Goal: Task Accomplishment & Management: Manage account settings

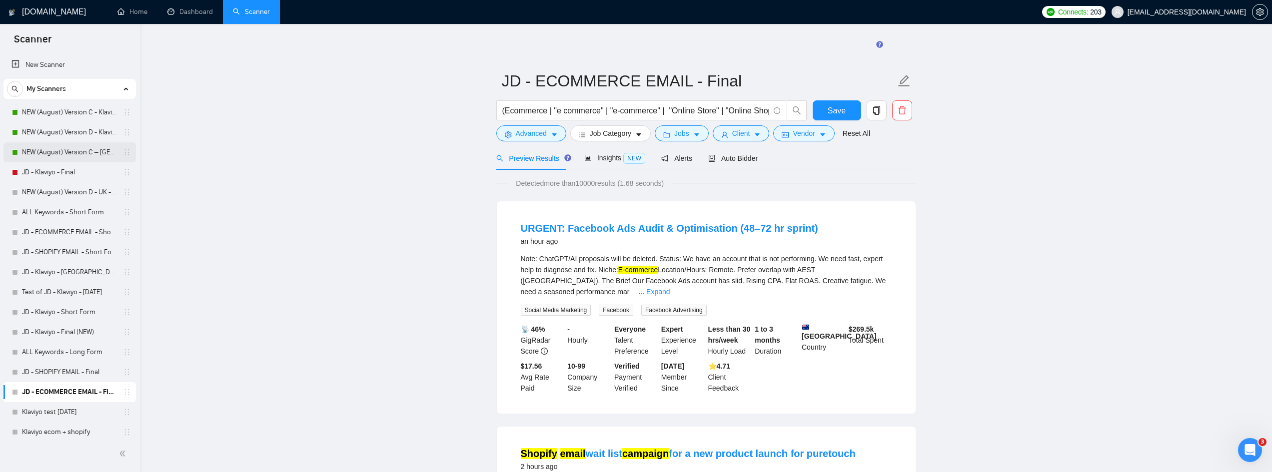
click at [82, 155] on link "NEW (August) Version C – [GEOGRAPHIC_DATA] - Klaviyo" at bounding box center [69, 152] width 95 height 20
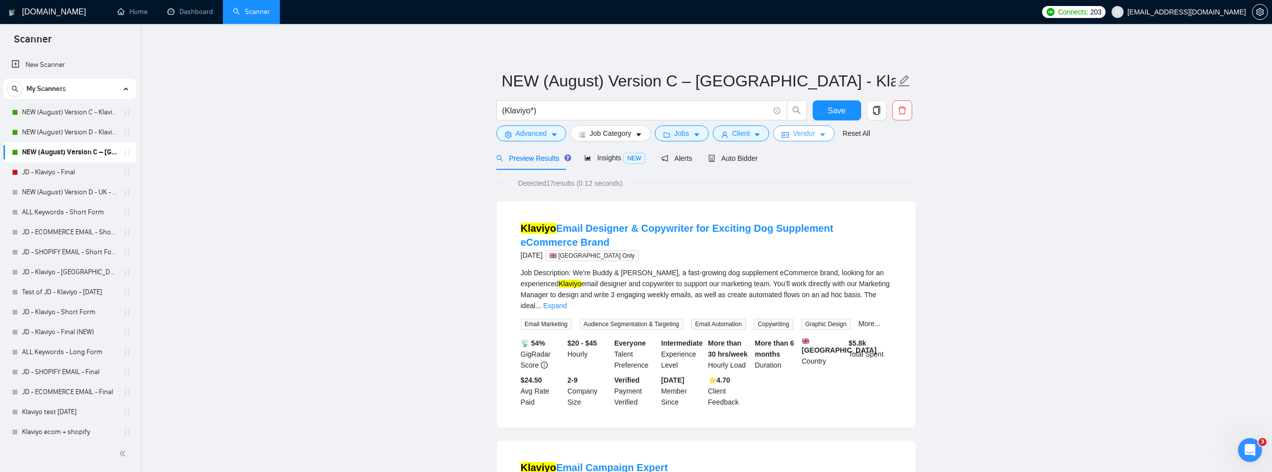
click at [795, 134] on span "Vendor" at bounding box center [803, 133] width 22 height 11
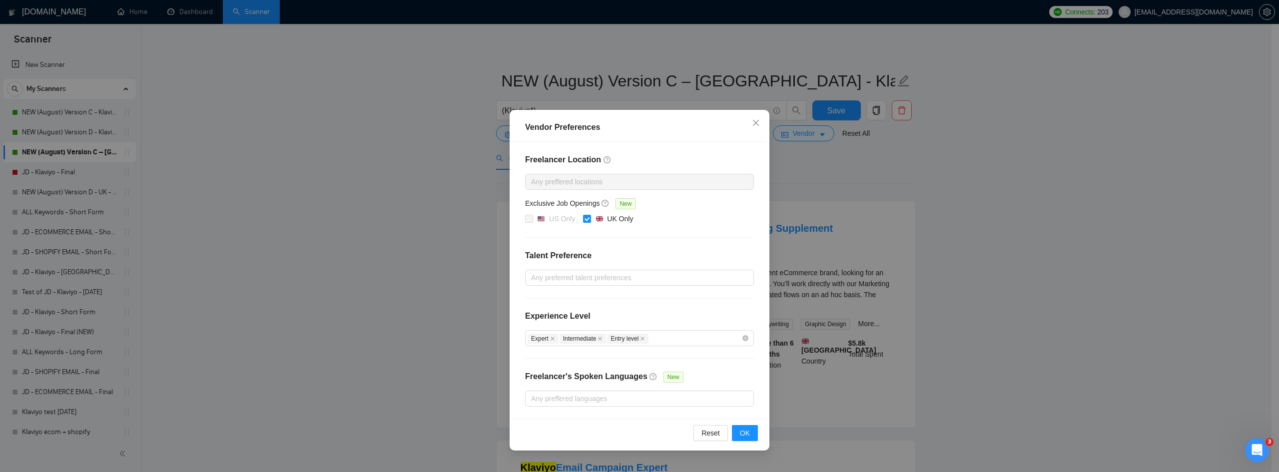
click at [1006, 193] on div "Vendor Preferences Freelancer Location Any preffered locations Exclusive Job Op…" at bounding box center [639, 236] width 1279 height 472
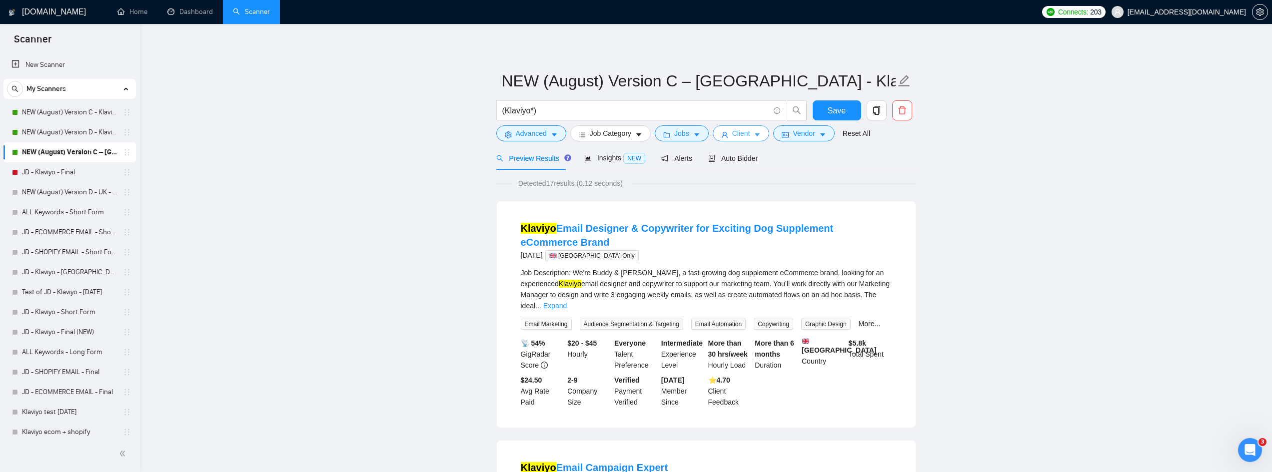
click at [748, 134] on button "Client" at bounding box center [741, 133] width 57 height 16
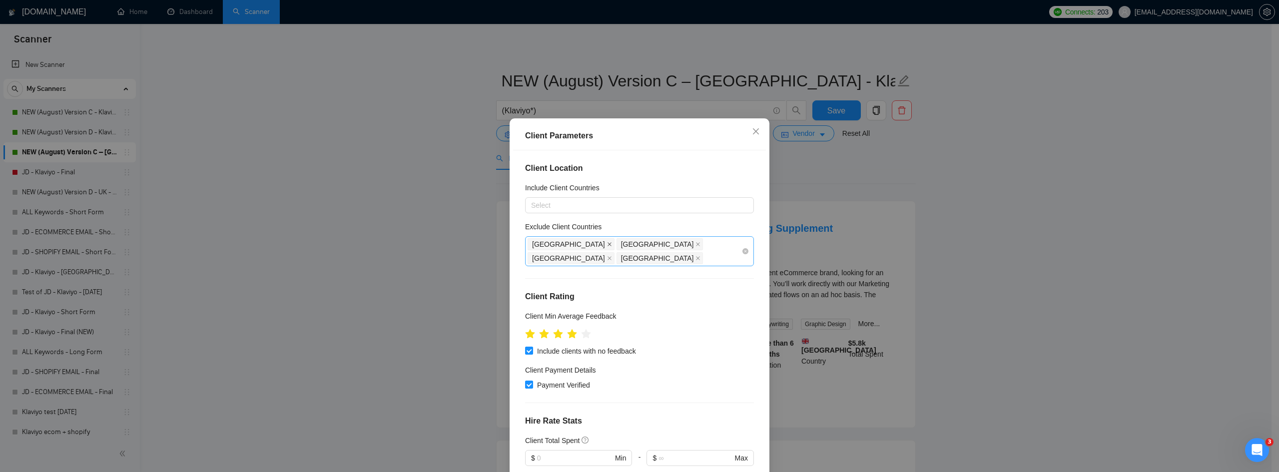
click at [607, 245] on icon "close" at bounding box center [609, 244] width 5 height 5
click at [565, 242] on span "[GEOGRAPHIC_DATA]" at bounding box center [571, 244] width 87 height 12
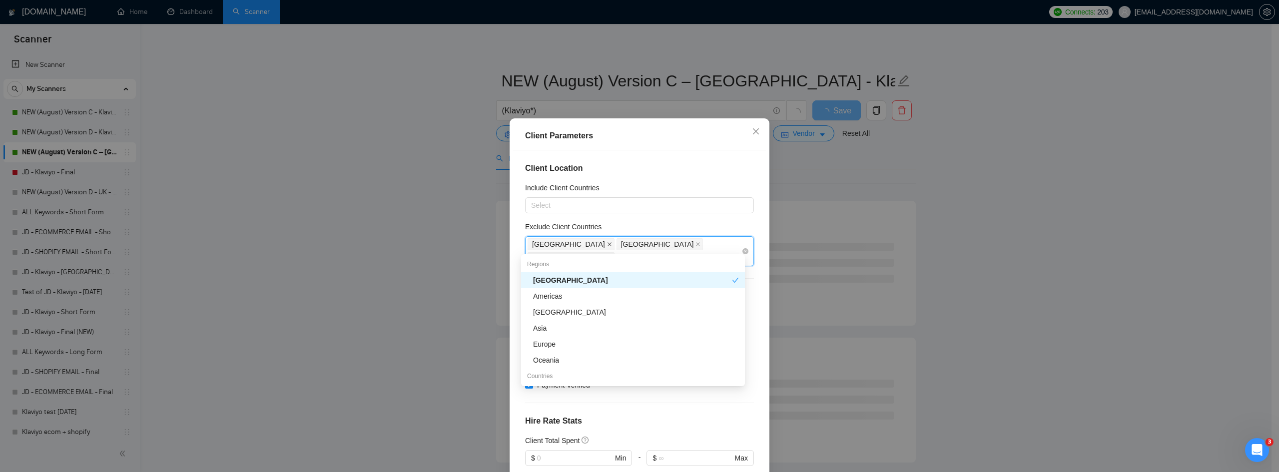
click at [607, 242] on icon "close" at bounding box center [609, 244] width 5 height 5
drag, startPoint x: 566, startPoint y: 244, endPoint x: 579, endPoint y: 244, distance: 13.5
click at [607, 244] on icon "close" at bounding box center [609, 244] width 5 height 5
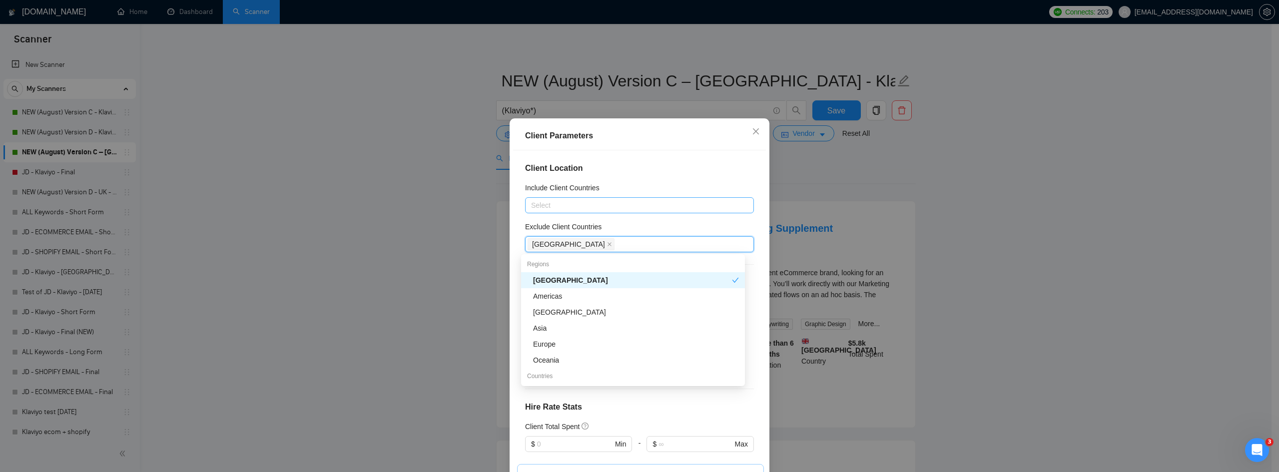
drag, startPoint x: 550, startPoint y: 242, endPoint x: 594, endPoint y: 203, distance: 58.4
click at [607, 242] on icon "close" at bounding box center [609, 244] width 5 height 5
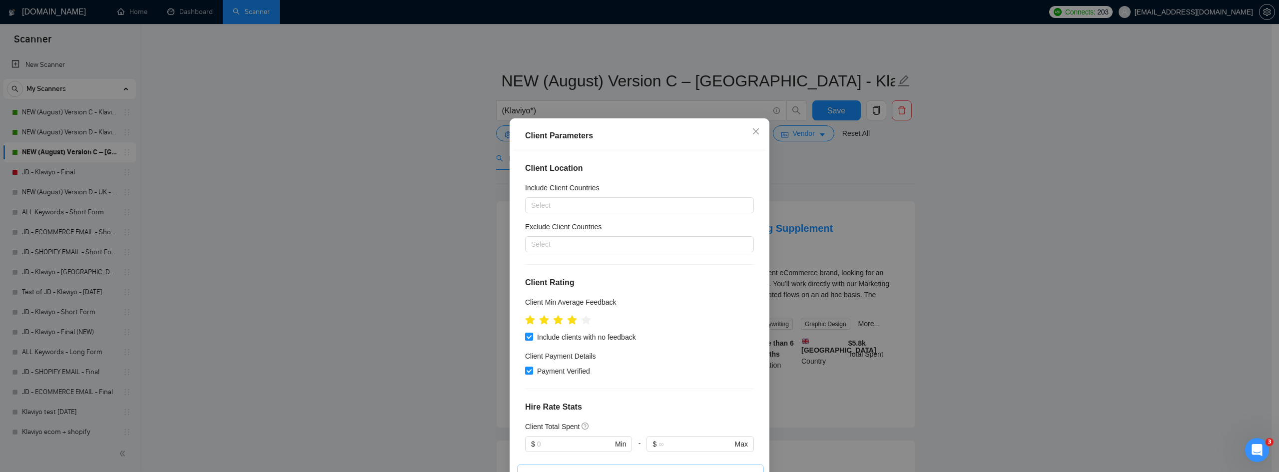
click at [651, 161] on div "Client Location Include Client Countries Select Exclude Client Countries Select…" at bounding box center [639, 315] width 253 height 331
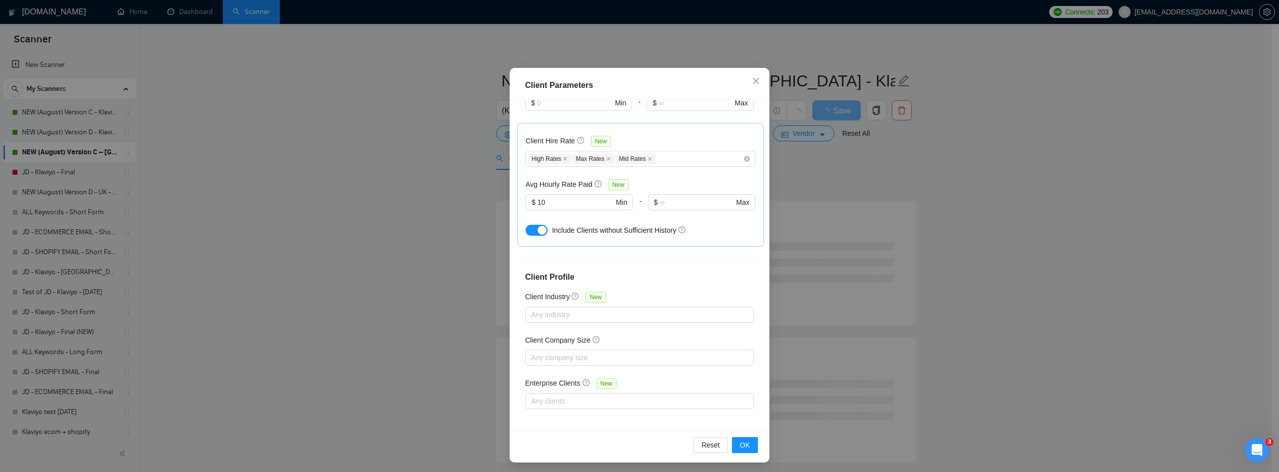
scroll to position [53, 0]
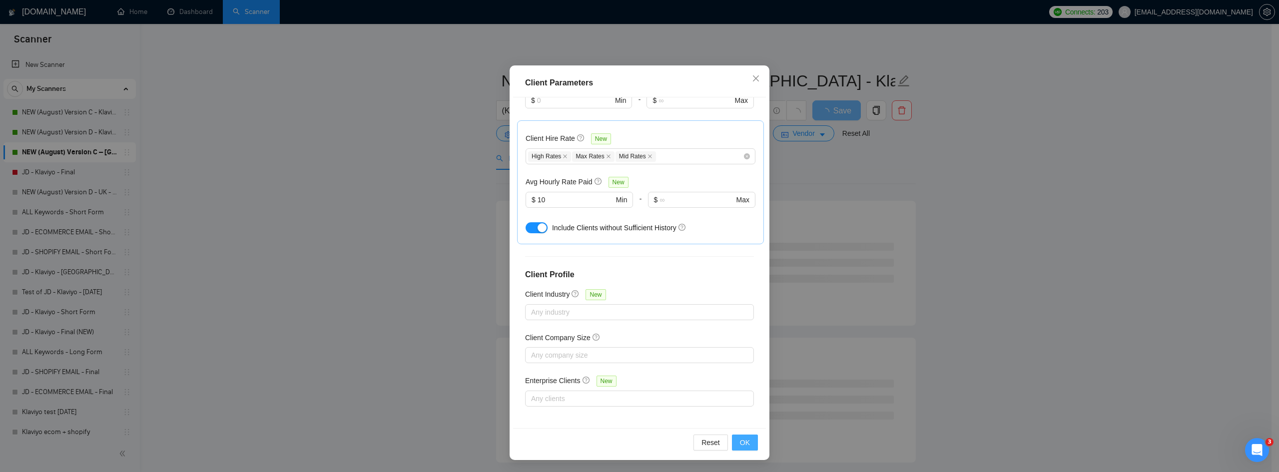
click at [740, 441] on span "OK" at bounding box center [745, 442] width 10 height 11
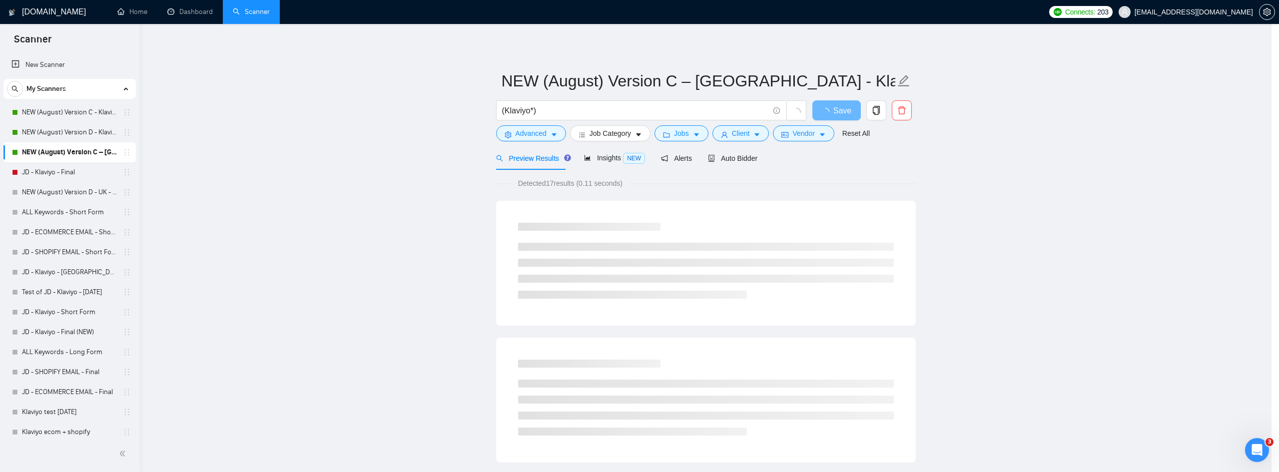
scroll to position [0, 0]
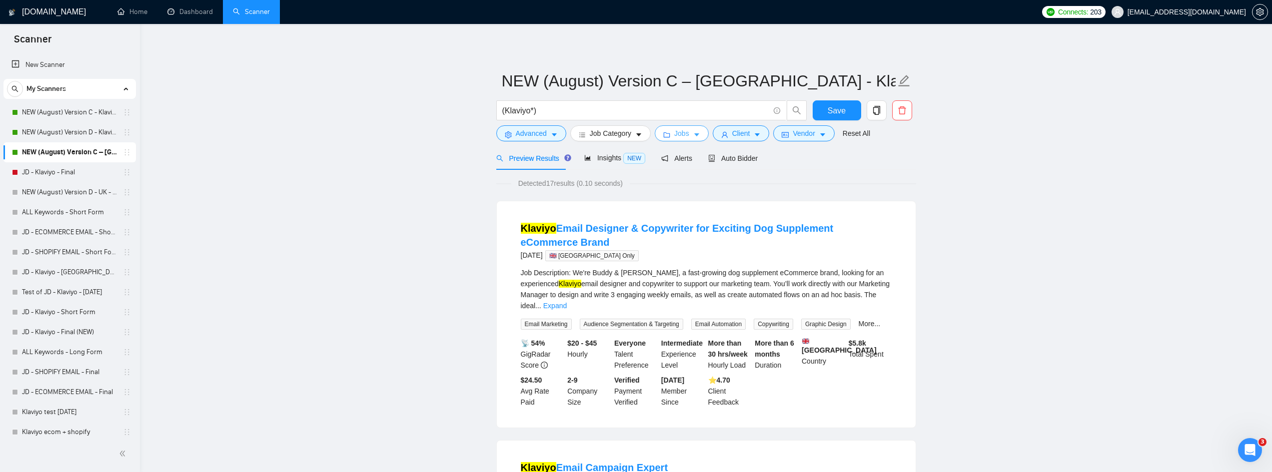
click at [686, 132] on span "Jobs" at bounding box center [681, 133] width 15 height 11
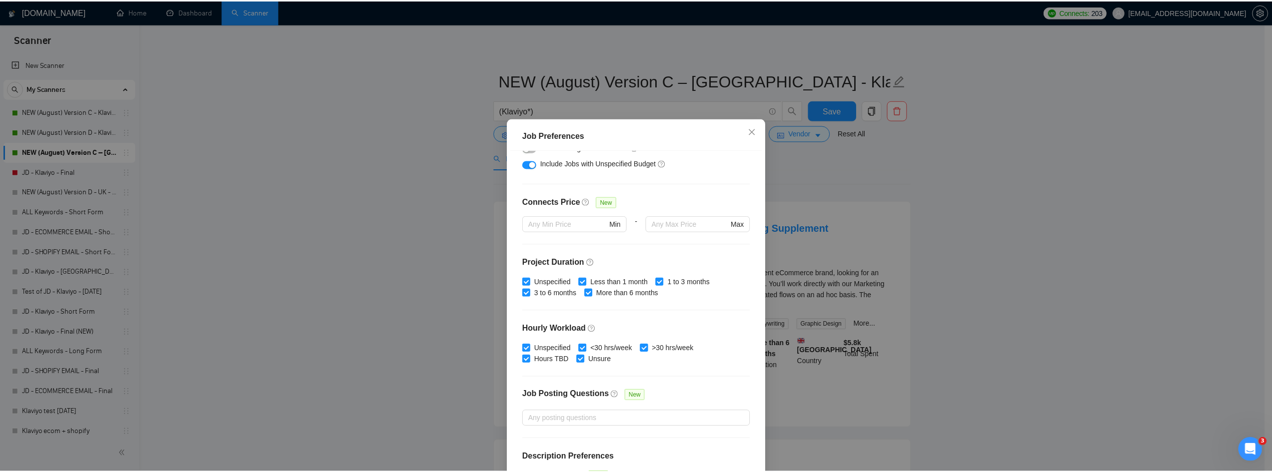
scroll to position [232, 0]
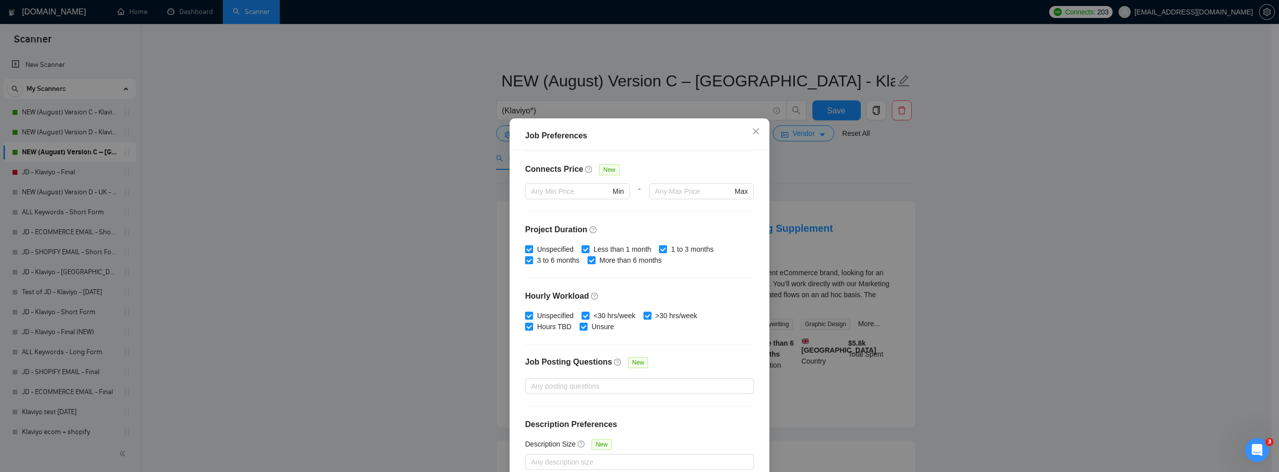
click at [326, 325] on div "Job Preferences Budget Project Type All Fixed Price Hourly Rate Fixed Price Bud…" at bounding box center [639, 236] width 1279 height 472
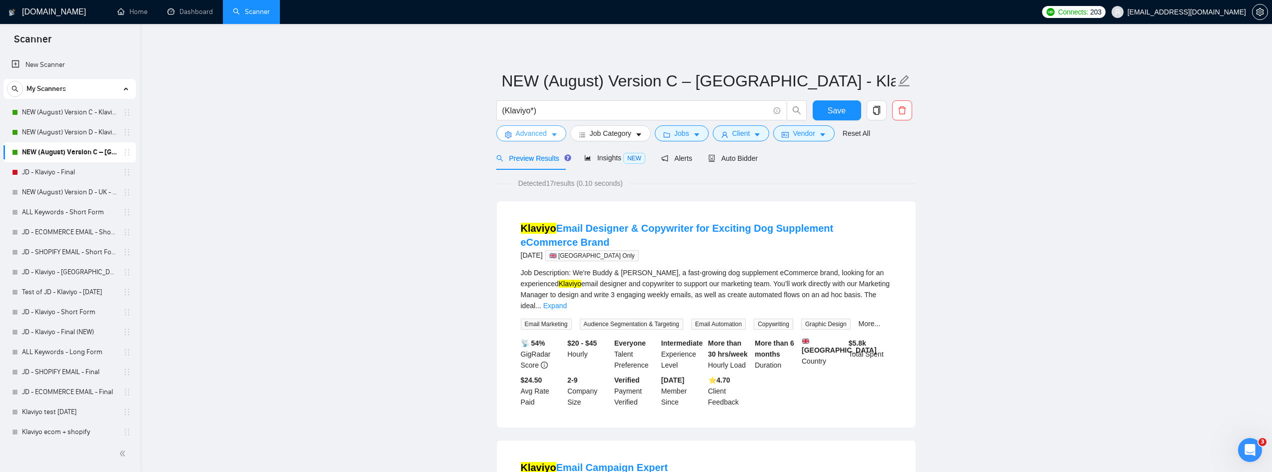
click at [543, 135] on span "Advanced" at bounding box center [531, 133] width 31 height 11
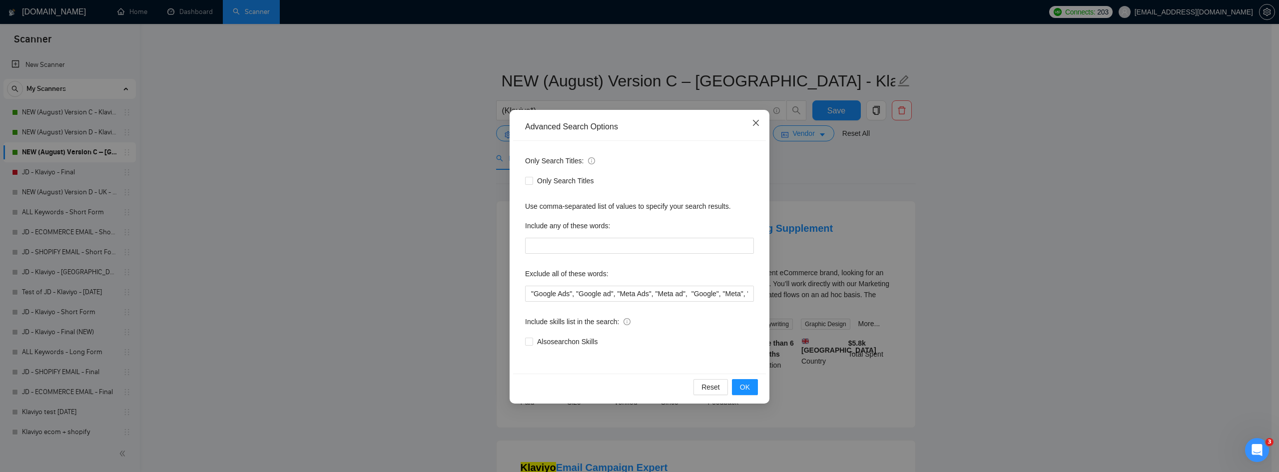
click at [752, 119] on span "Close" at bounding box center [755, 123] width 27 height 27
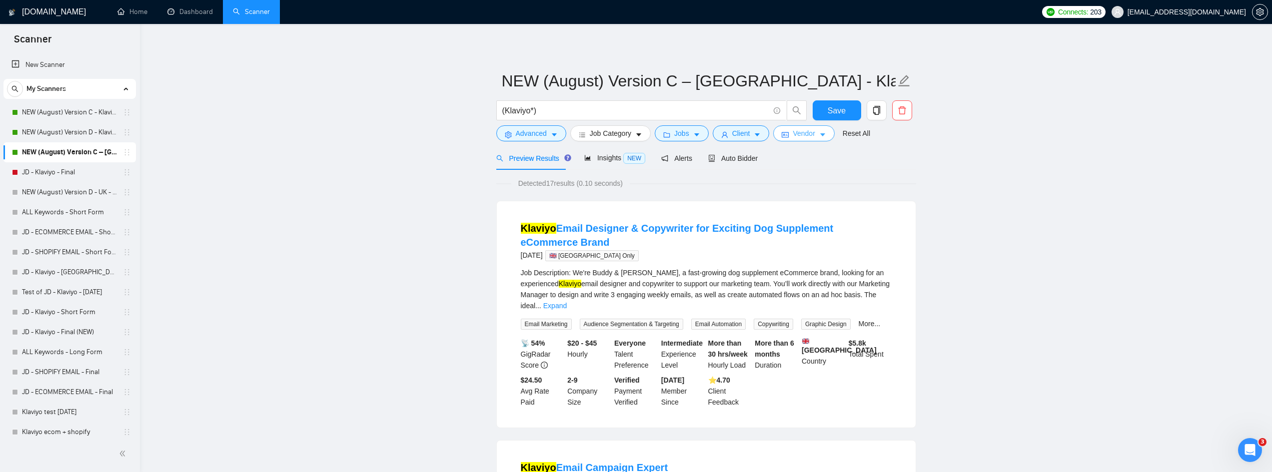
click at [806, 133] on span "Vendor" at bounding box center [803, 133] width 22 height 11
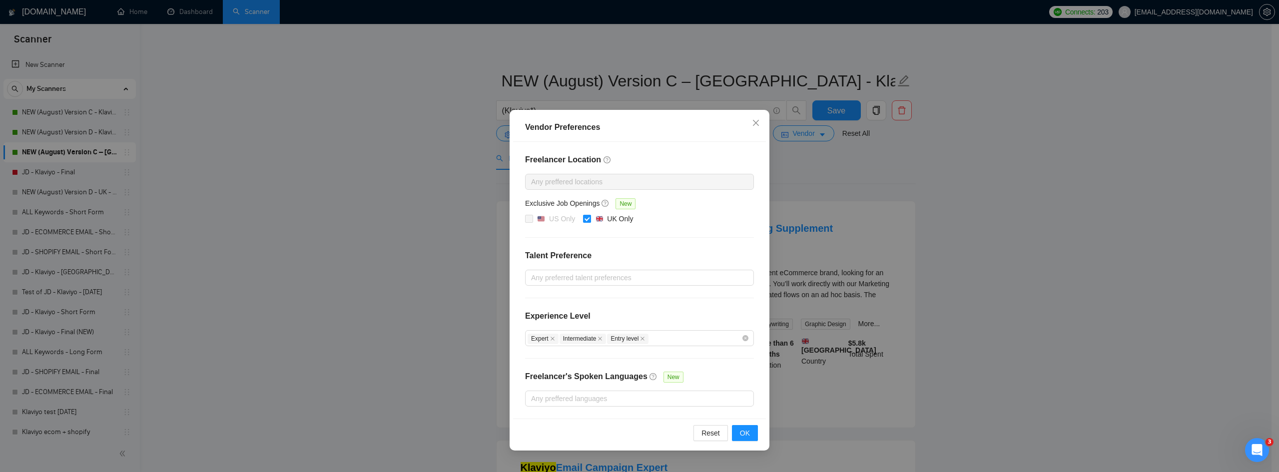
click at [590, 221] on span at bounding box center [587, 219] width 8 height 8
click at [590, 221] on input "UK Only" at bounding box center [586, 218] width 7 height 7
checkbox input "false"
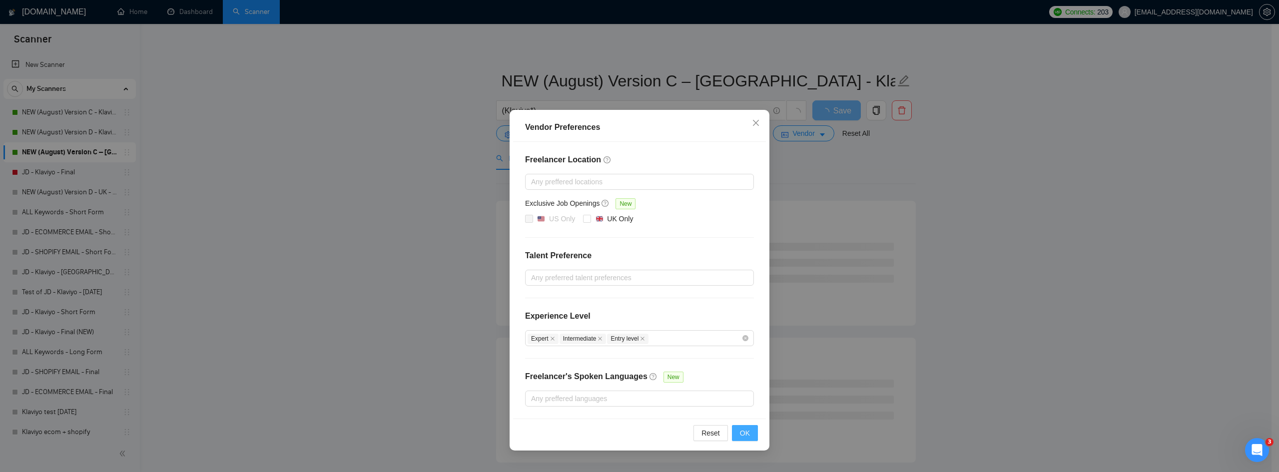
click at [748, 434] on span "OK" at bounding box center [745, 433] width 10 height 11
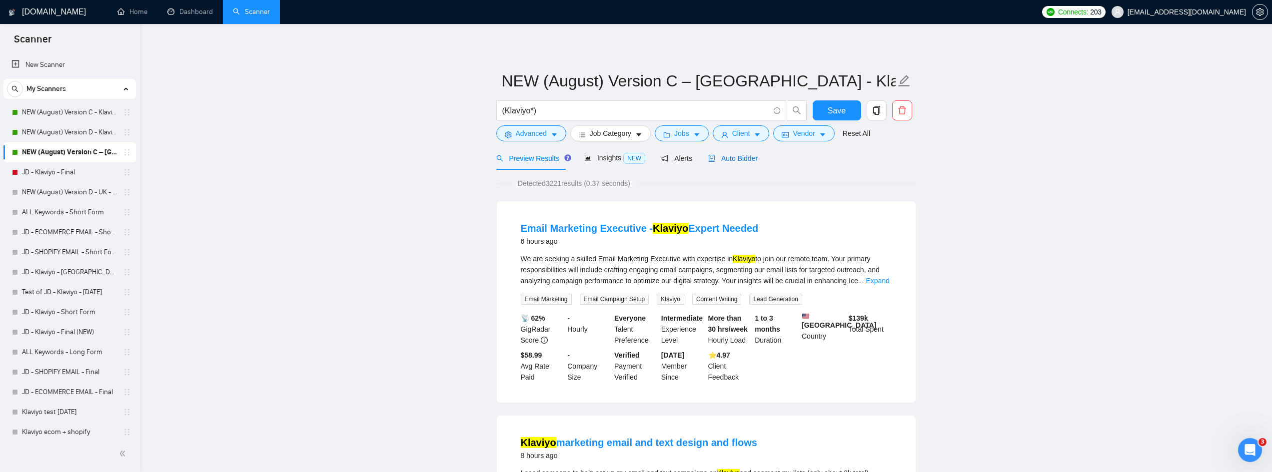
click at [727, 159] on span "Auto Bidder" at bounding box center [732, 158] width 49 height 8
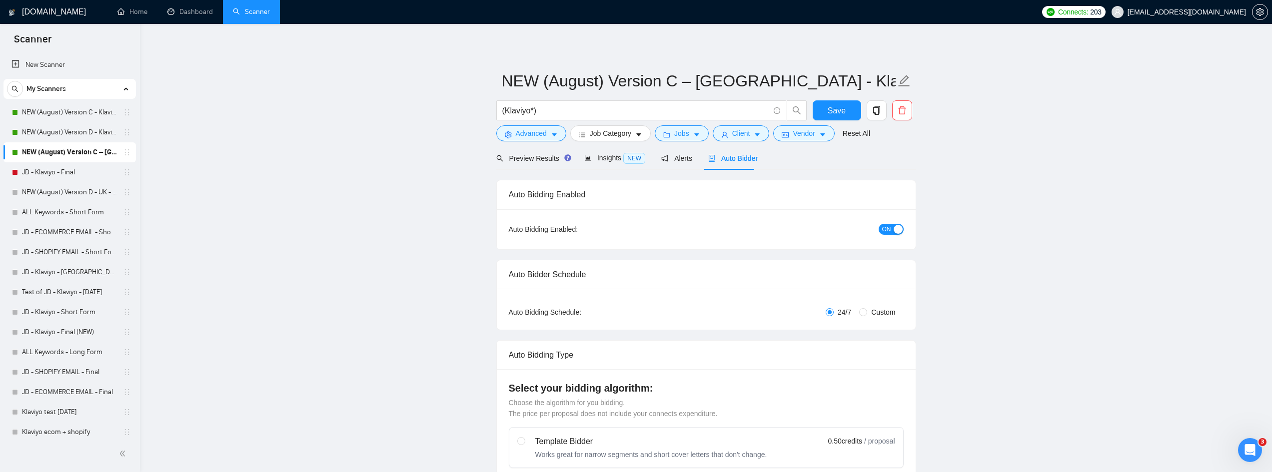
click at [886, 235] on div "ON" at bounding box center [836, 229] width 131 height 16
click at [888, 230] on span "ON" at bounding box center [886, 229] width 9 height 11
click at [835, 113] on span "Save" at bounding box center [836, 110] width 18 height 12
click at [800, 138] on span "Vendor" at bounding box center [803, 133] width 22 height 11
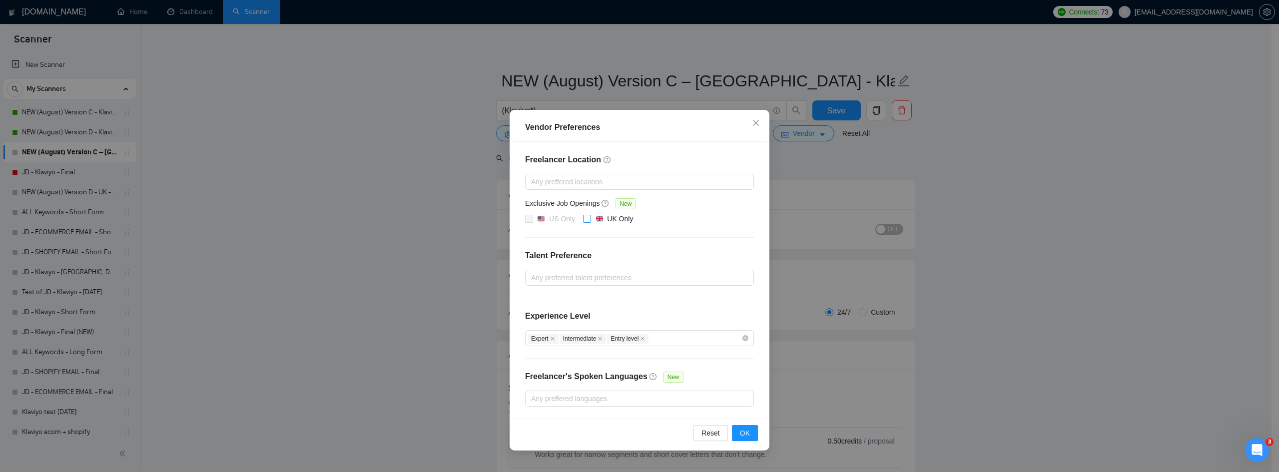
click at [588, 221] on span at bounding box center [587, 219] width 8 height 8
click at [588, 221] on input "UK Only" at bounding box center [586, 218] width 7 height 7
checkbox input "true"
click at [753, 434] on button "OK" at bounding box center [745, 433] width 26 height 16
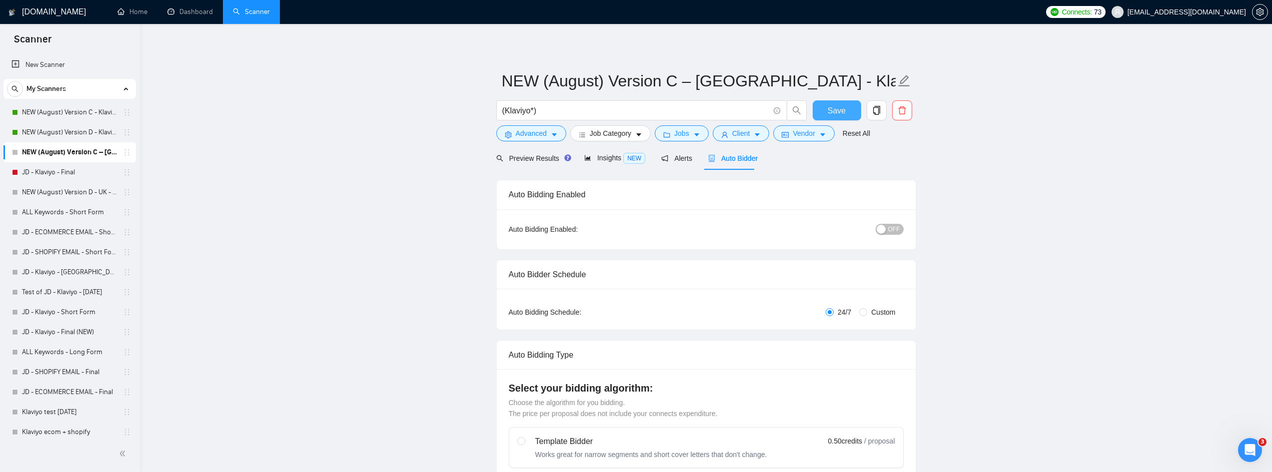
click at [836, 108] on span "Save" at bounding box center [836, 110] width 18 height 12
click at [670, 138] on button "Jobs" at bounding box center [682, 133] width 54 height 16
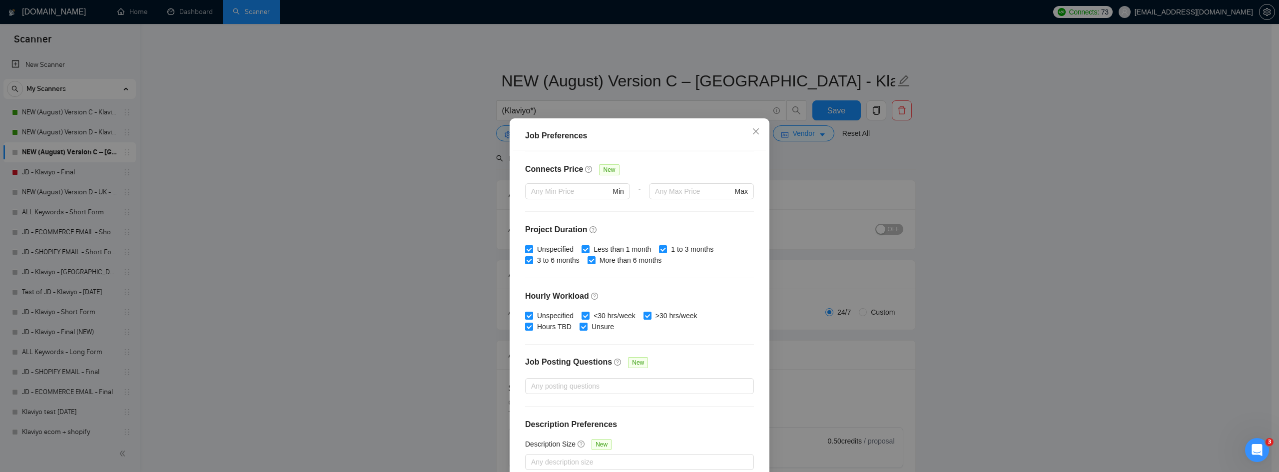
click at [526, 252] on input "Unspecified" at bounding box center [528, 248] width 7 height 7
checkbox input "false"
click at [525, 261] on input "3 to 6 months" at bounding box center [528, 259] width 7 height 7
checkbox input "false"
click at [582, 253] on span at bounding box center [586, 249] width 8 height 8
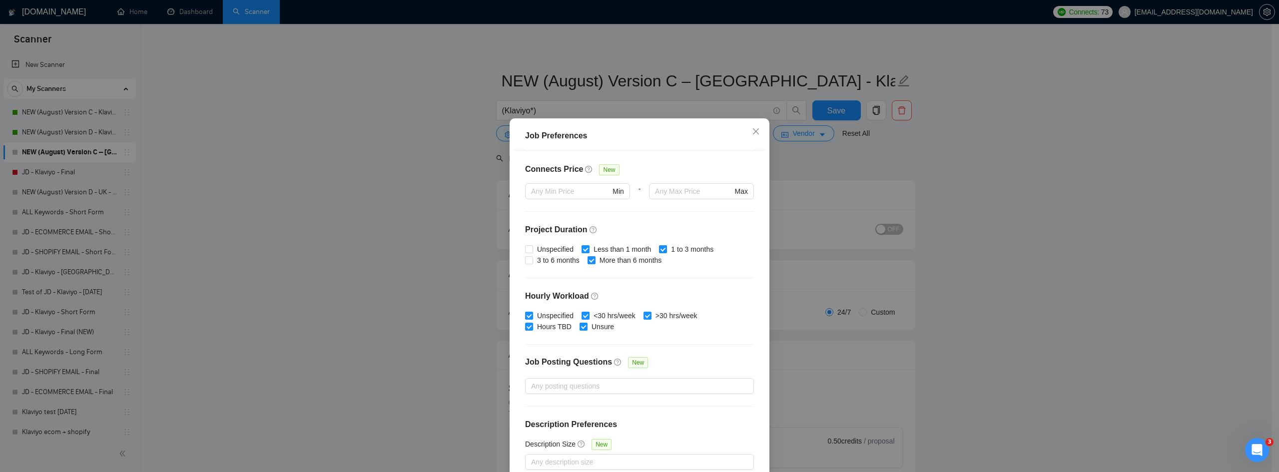
click at [582, 252] on input "Less than 1 month" at bounding box center [585, 248] width 7 height 7
checkbox input "false"
click at [591, 259] on input "More than 6 months" at bounding box center [591, 259] width 7 height 7
checkbox input "false"
click at [659, 250] on input "1 to 3 months" at bounding box center [662, 248] width 7 height 7
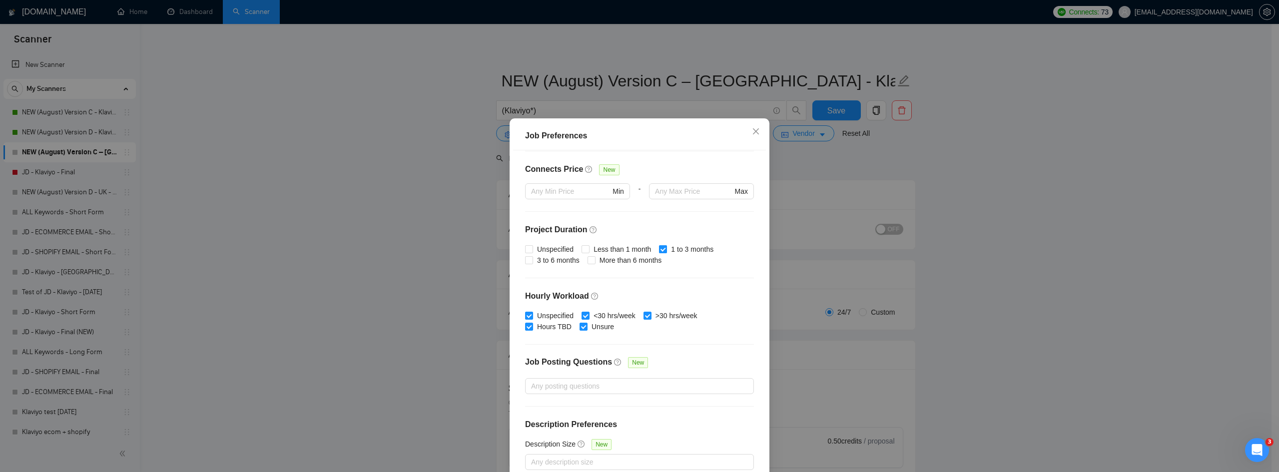
checkbox input "false"
click at [526, 318] on input "Unspecified" at bounding box center [528, 315] width 7 height 7
checkbox input "false"
click at [527, 329] on input "Hours TBD" at bounding box center [528, 326] width 7 height 7
checkbox input "false"
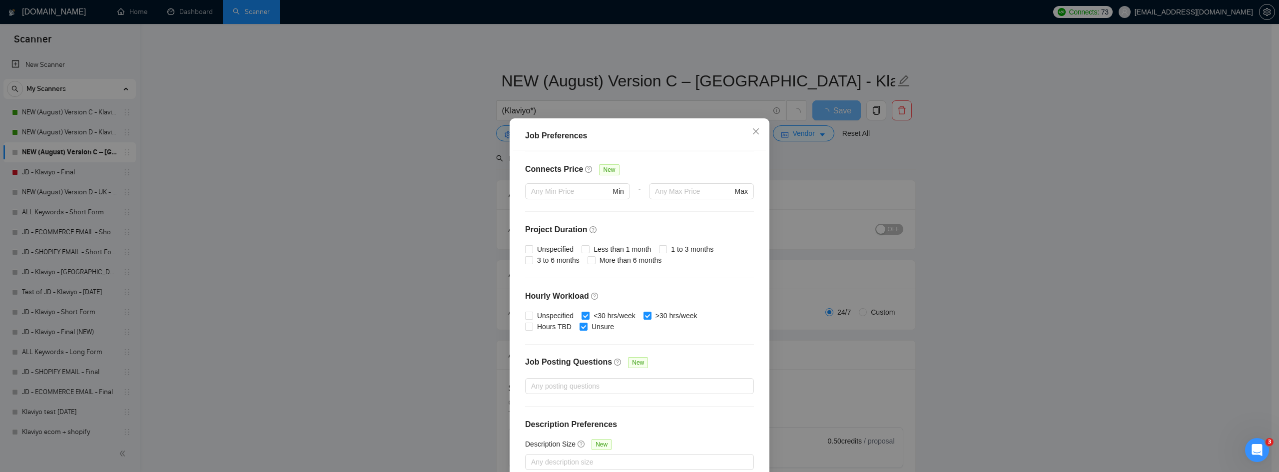
drag, startPoint x: 584, startPoint y: 312, endPoint x: 579, endPoint y: 325, distance: 13.9
click at [584, 313] on input "<30 hrs/week" at bounding box center [585, 315] width 7 height 7
checkbox input "false"
click at [580, 326] on input "Unsure" at bounding box center [583, 326] width 7 height 7
checkbox input "false"
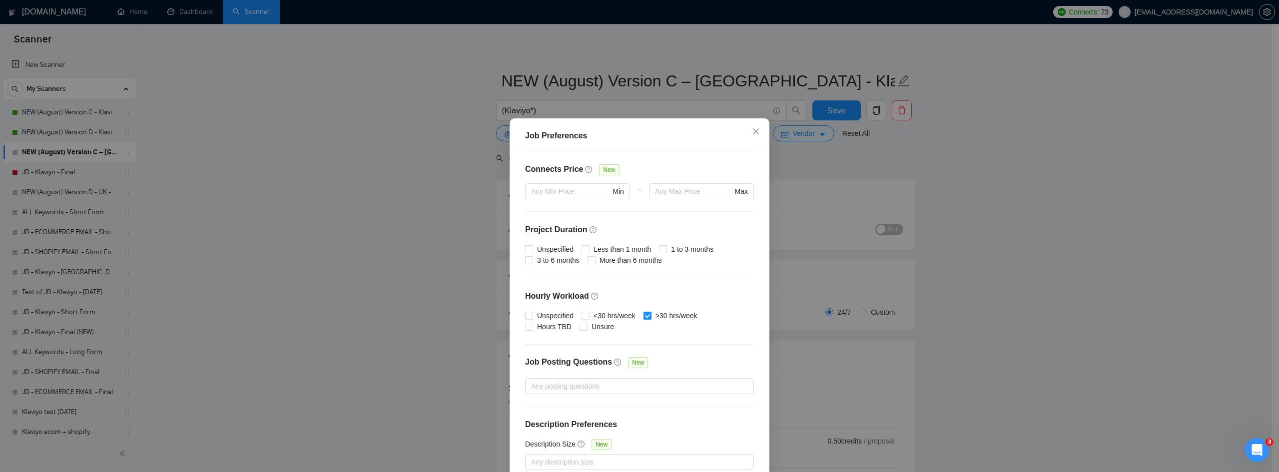
click at [647, 316] on input ">30 hrs/week" at bounding box center [647, 315] width 7 height 7
checkbox input "false"
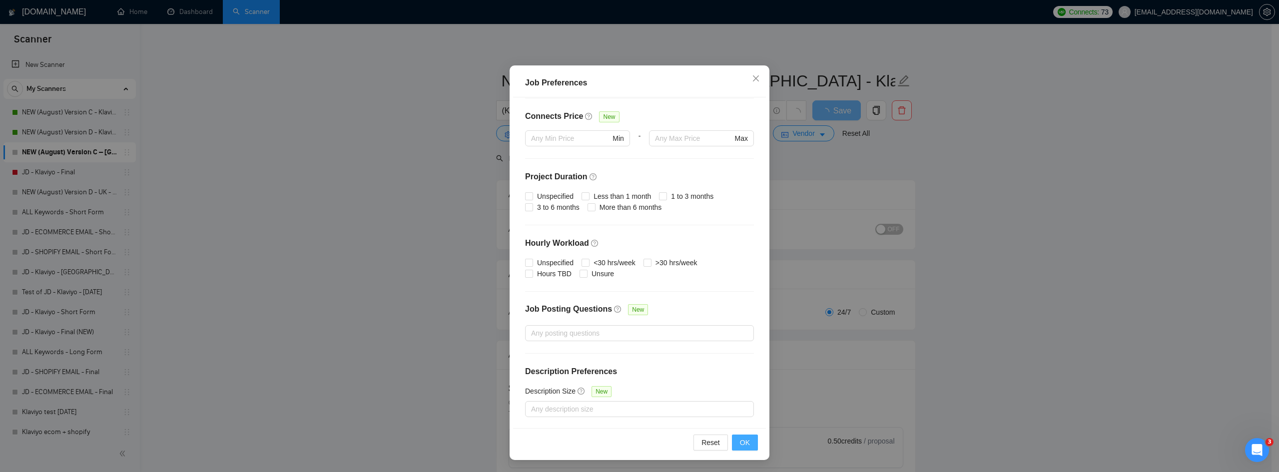
click at [736, 439] on button "OK" at bounding box center [745, 443] width 26 height 16
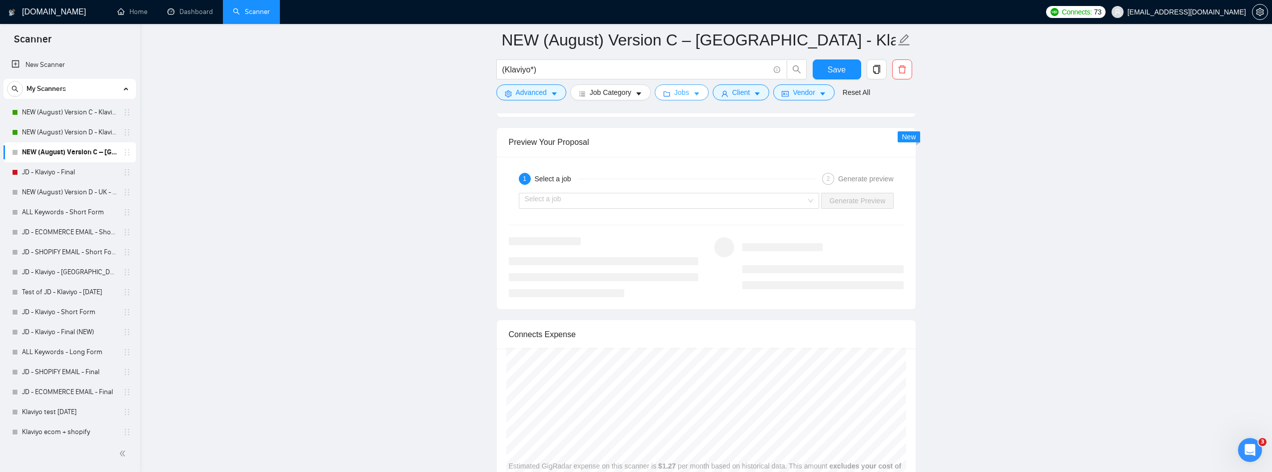
scroll to position [1851, 0]
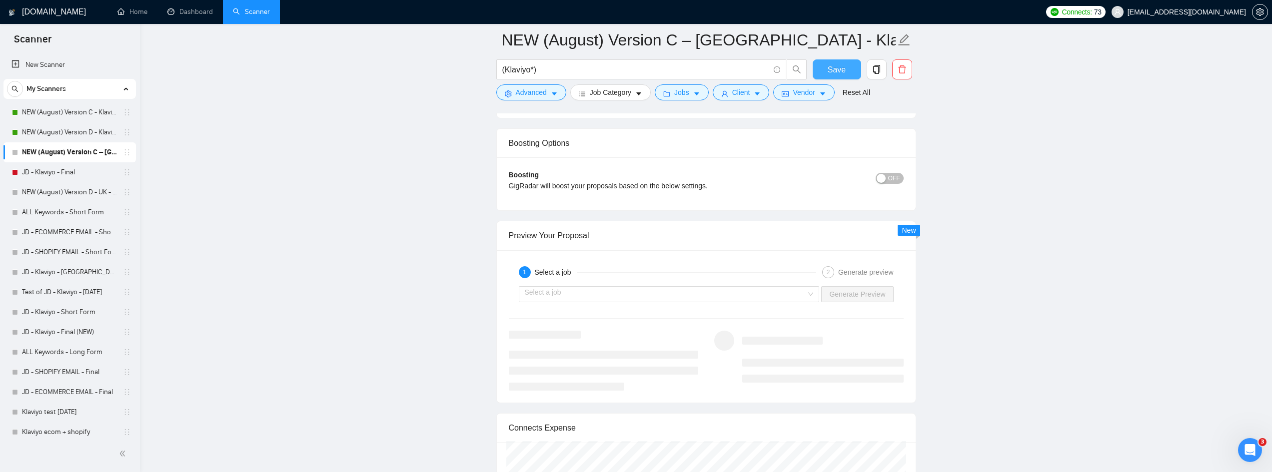
click at [836, 70] on span "Save" at bounding box center [836, 69] width 18 height 12
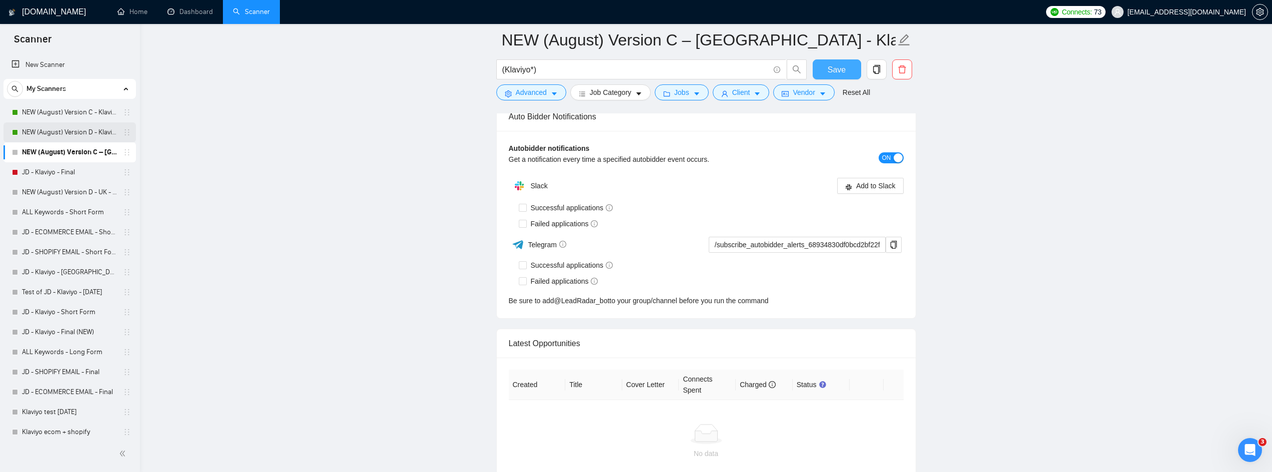
scroll to position [2551, 0]
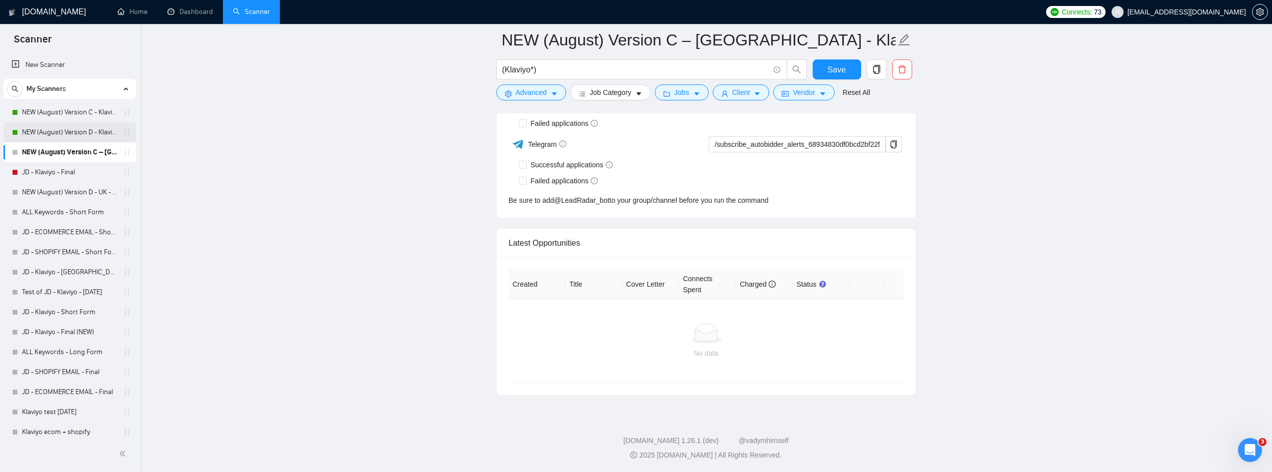
click at [43, 132] on link "NEW (August) Version D - Klaviyo" at bounding box center [69, 132] width 95 height 20
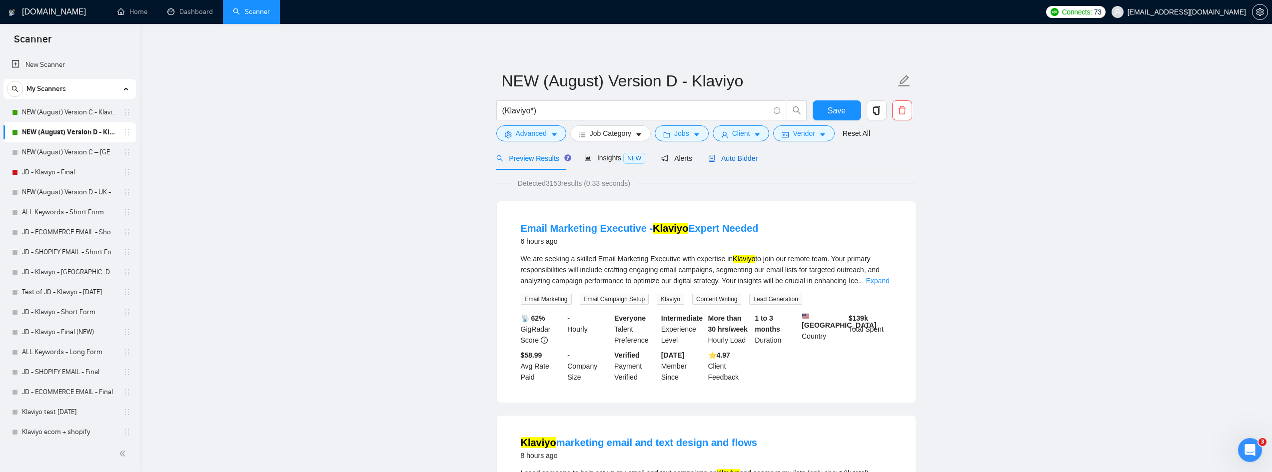
click at [710, 155] on span "Auto Bidder" at bounding box center [732, 158] width 49 height 8
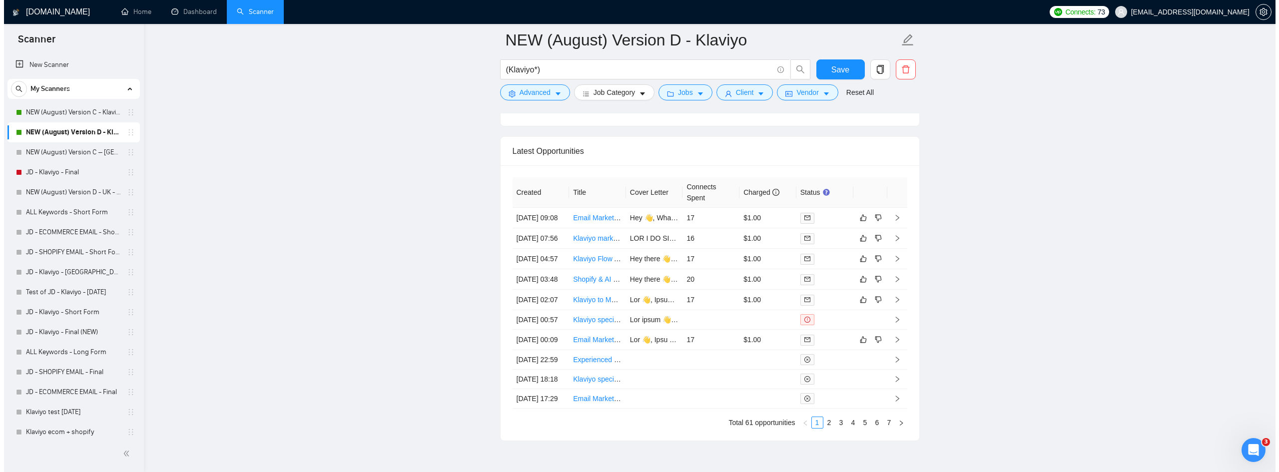
scroll to position [2785, 0]
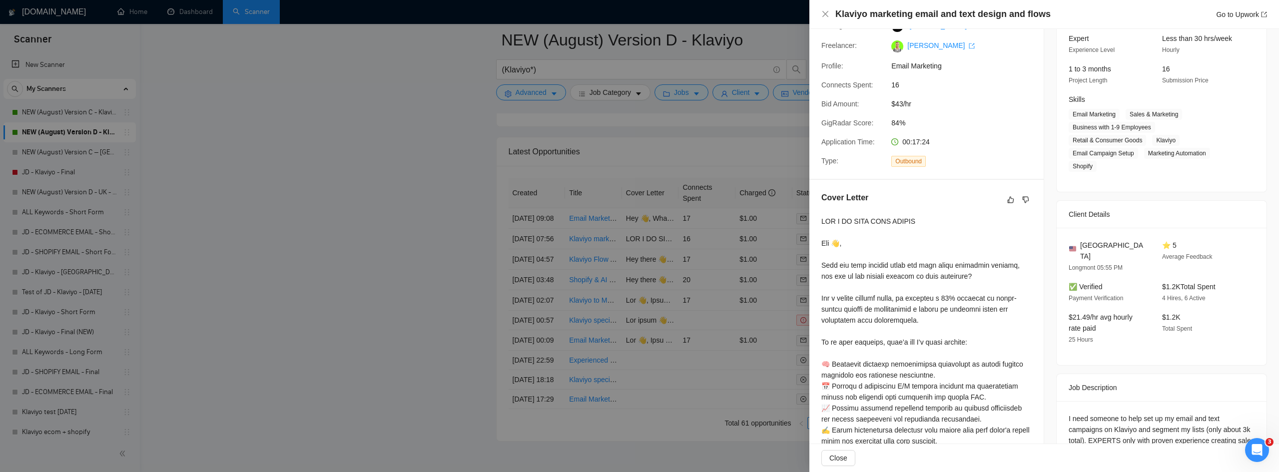
scroll to position [228, 0]
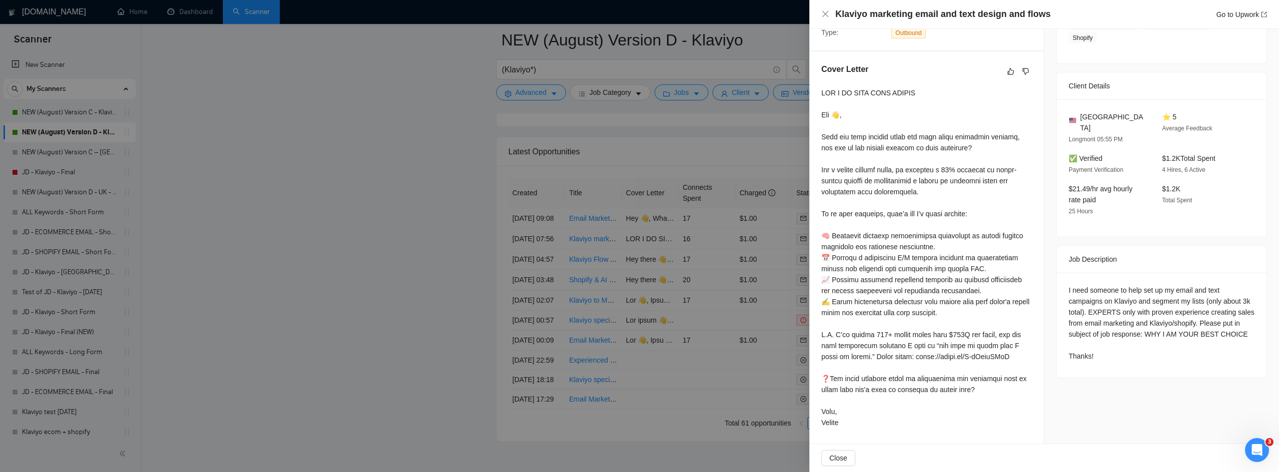
click at [611, 229] on div at bounding box center [639, 236] width 1279 height 472
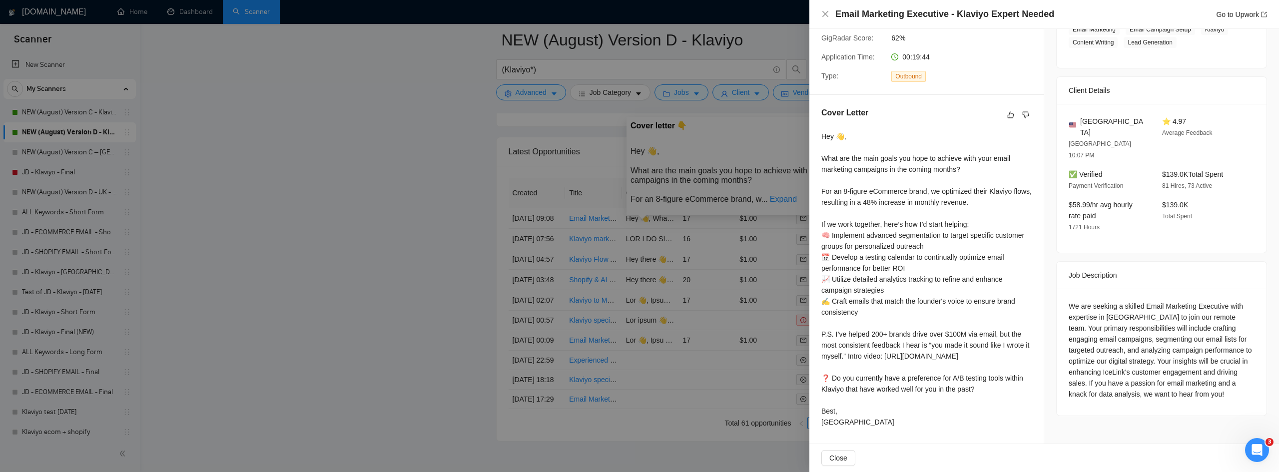
scroll to position [184, 0]
click at [616, 287] on div at bounding box center [639, 236] width 1279 height 472
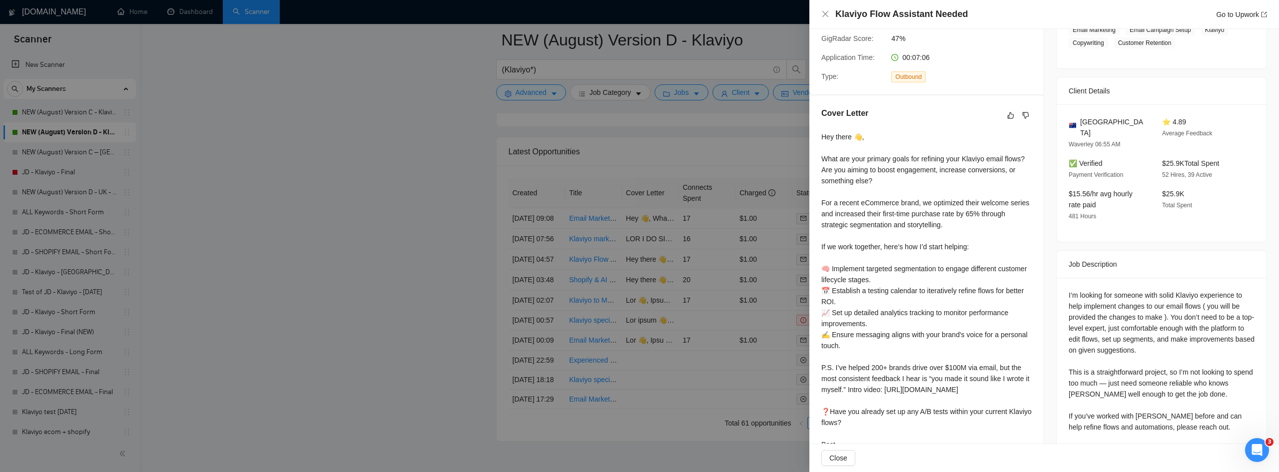
scroll to position [217, 0]
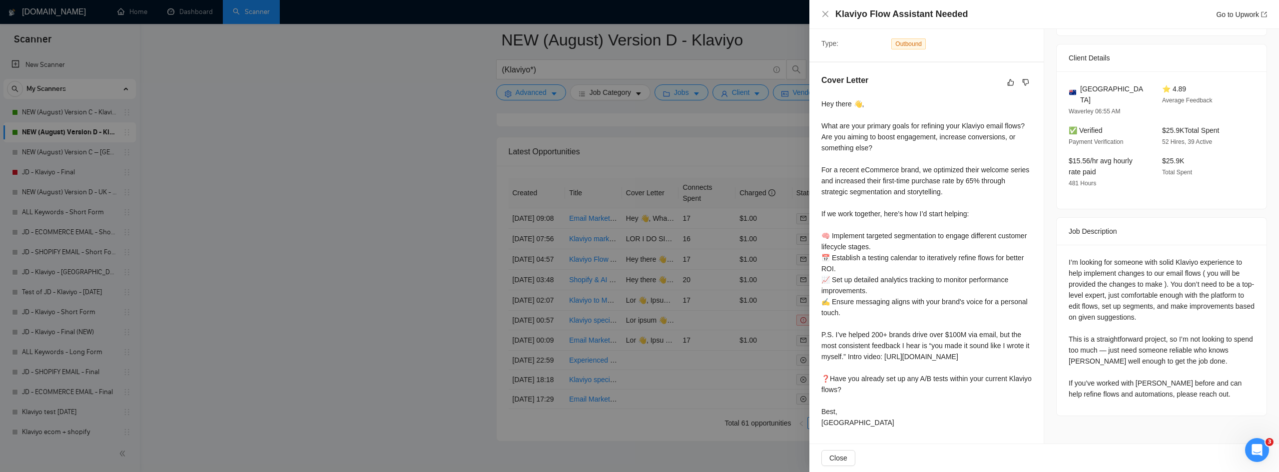
click at [348, 282] on div at bounding box center [639, 236] width 1279 height 472
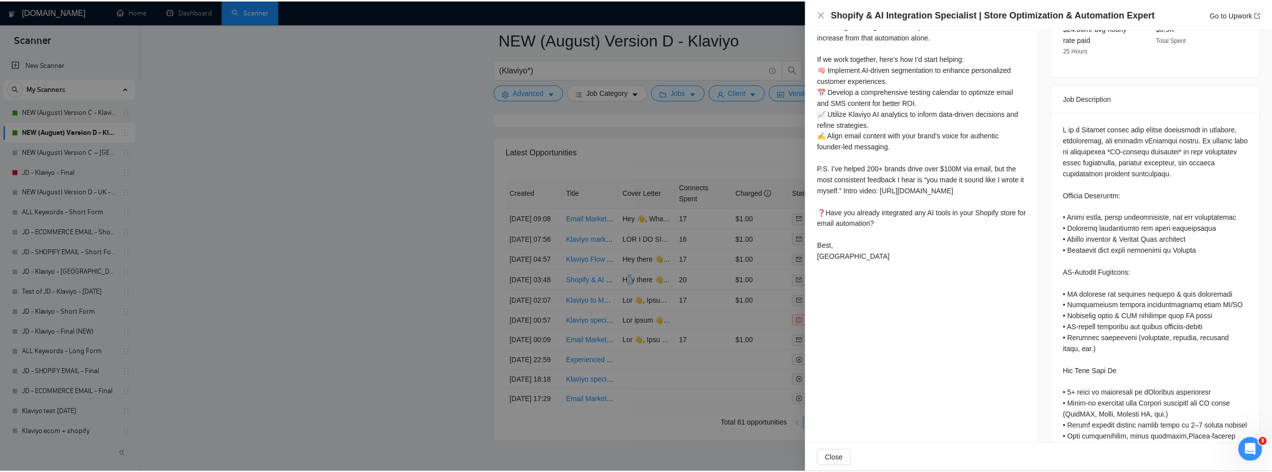
scroll to position [419, 0]
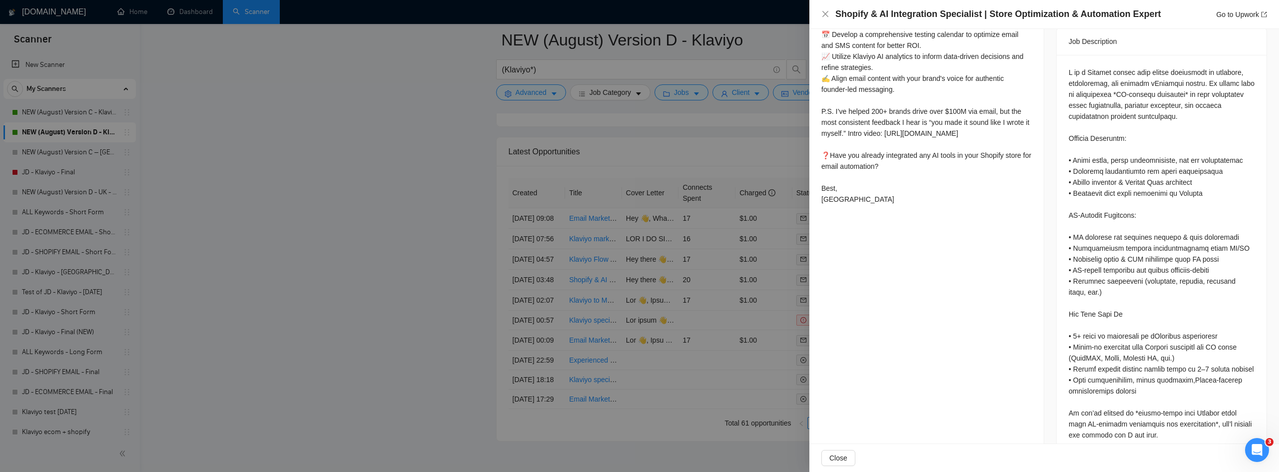
click at [236, 298] on div at bounding box center [639, 236] width 1279 height 472
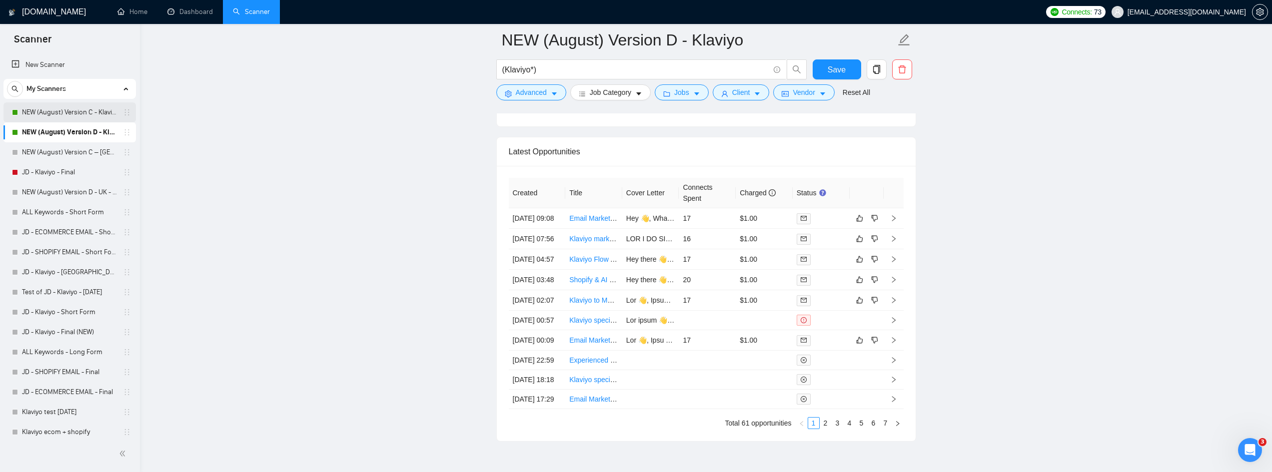
click at [64, 117] on link "NEW (August) Version C - Klaviyo" at bounding box center [69, 112] width 95 height 20
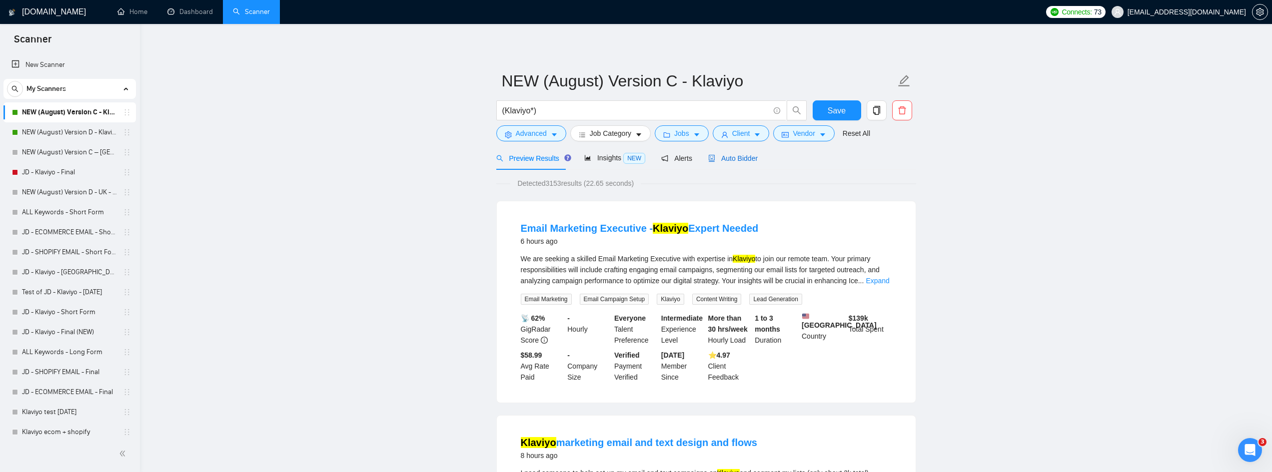
drag, startPoint x: 720, startPoint y: 152, endPoint x: 940, endPoint y: 185, distance: 222.7
click at [720, 153] on div "Auto Bidder" at bounding box center [732, 158] width 49 height 11
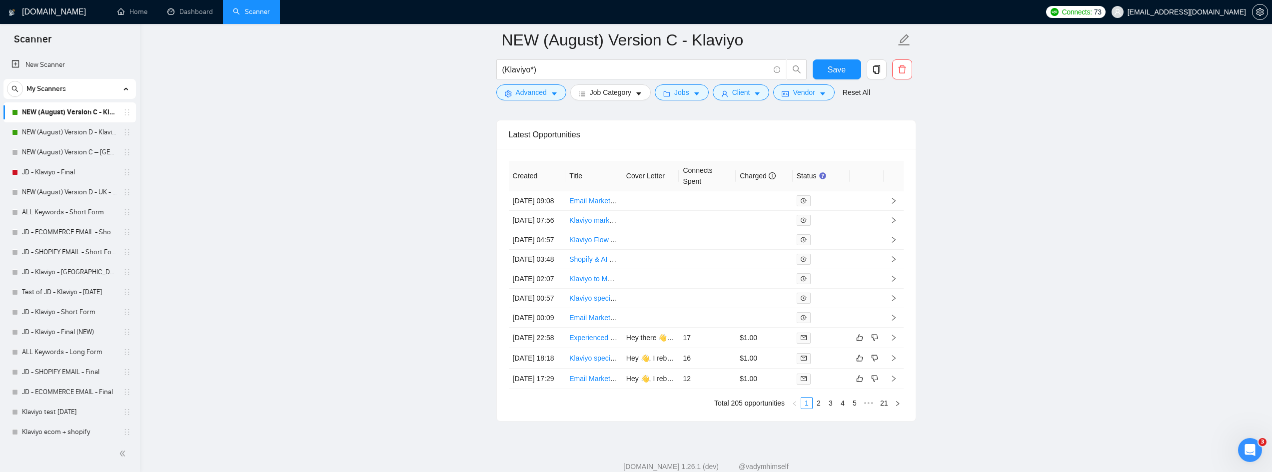
scroll to position [2798, 0]
click at [55, 157] on link "NEW (August) Version C – [GEOGRAPHIC_DATA] - Klaviyo" at bounding box center [69, 152] width 95 height 20
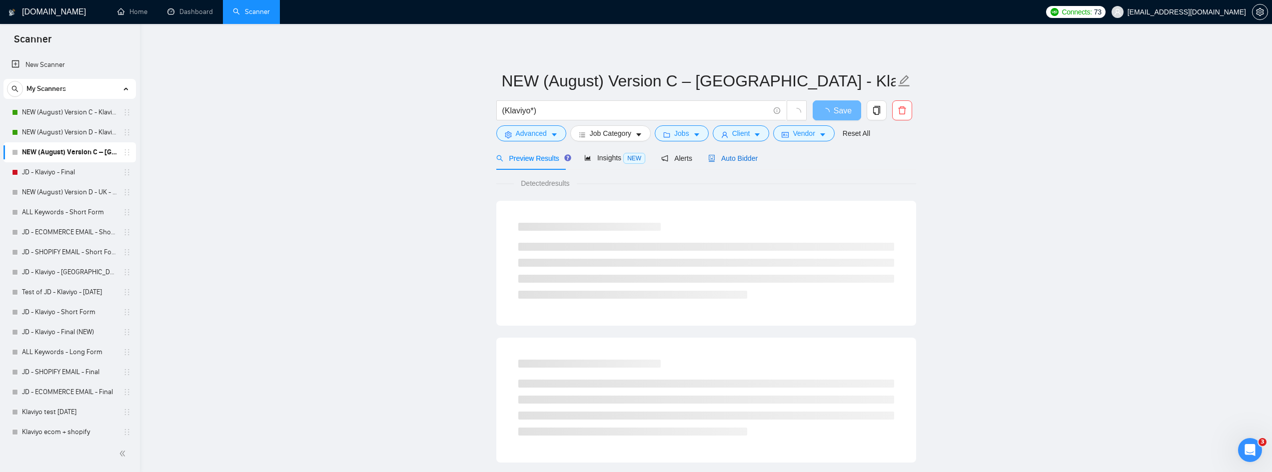
click at [719, 159] on span "Auto Bidder" at bounding box center [732, 158] width 49 height 8
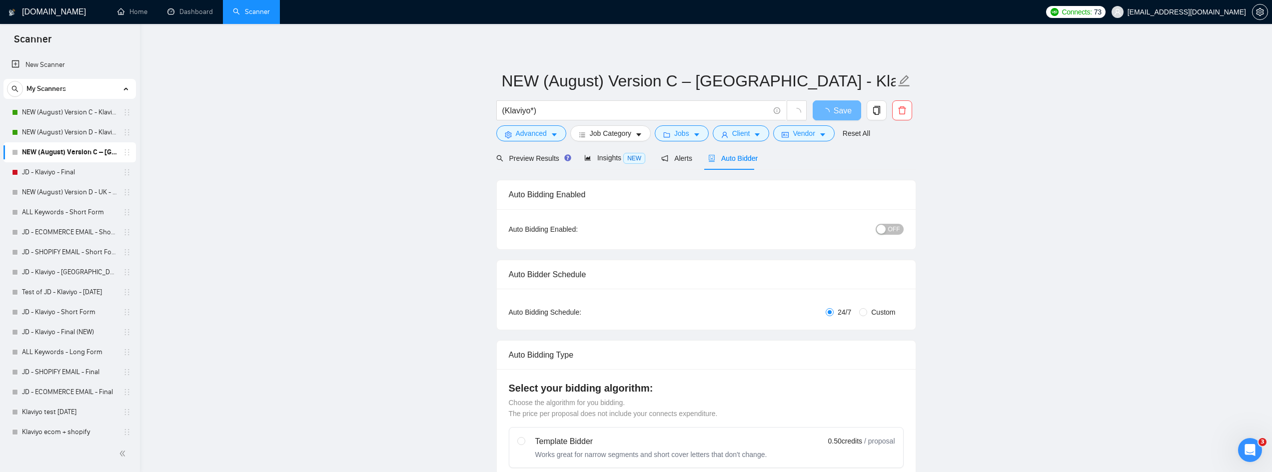
click at [891, 233] on span "OFF" at bounding box center [894, 229] width 12 height 11
click at [849, 114] on button "Save" at bounding box center [836, 110] width 48 height 20
